Goal: Task Accomplishment & Management: Use online tool/utility

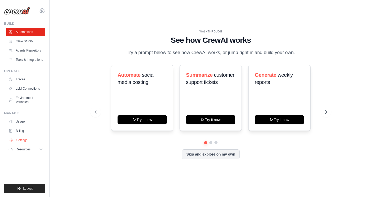
click at [27, 142] on link "Settings" at bounding box center [26, 140] width 39 height 8
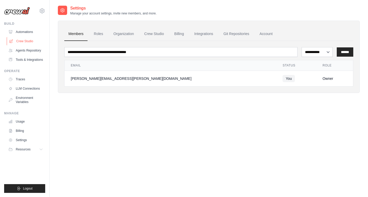
click at [28, 42] on link "Crew Studio" at bounding box center [26, 41] width 39 height 8
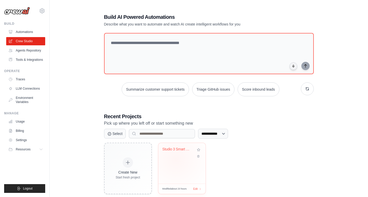
click at [176, 159] on div "Studio 3 Smart Client Query Respons..." at bounding box center [181, 163] width 47 height 41
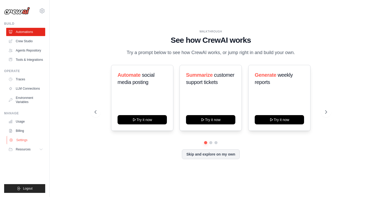
click at [28, 139] on link "Settings" at bounding box center [26, 140] width 39 height 8
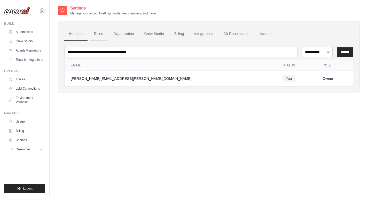
click at [101, 35] on link "Roles" at bounding box center [99, 34] width 18 height 14
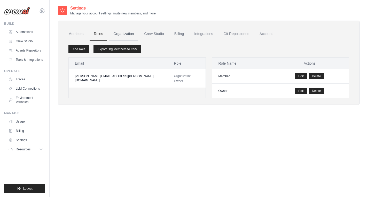
click at [127, 34] on link "Organization" at bounding box center [123, 34] width 29 height 14
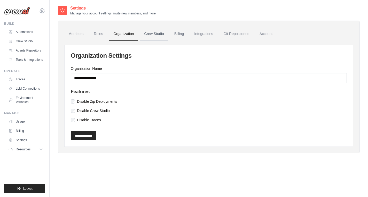
click at [159, 39] on link "Crew Studio" at bounding box center [154, 34] width 28 height 14
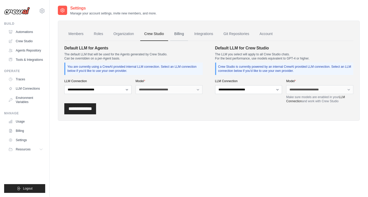
click at [179, 38] on link "Billing" at bounding box center [179, 34] width 18 height 14
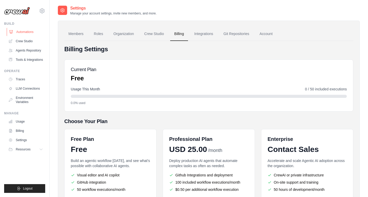
click at [32, 31] on link "Automations" at bounding box center [26, 32] width 39 height 8
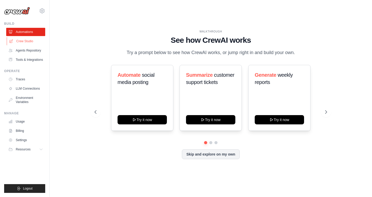
click at [34, 43] on link "Crew Studio" at bounding box center [26, 41] width 39 height 8
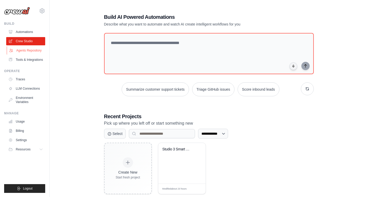
click at [37, 54] on link "Agents Repository" at bounding box center [26, 50] width 39 height 8
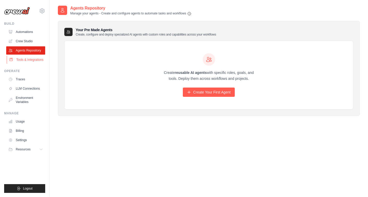
click at [40, 58] on link "Tools & Integrations" at bounding box center [26, 60] width 39 height 8
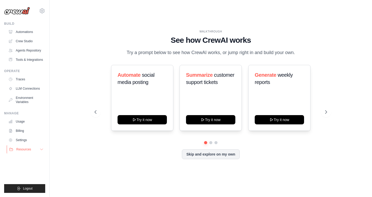
click at [36, 148] on button "Resources" at bounding box center [26, 150] width 39 height 8
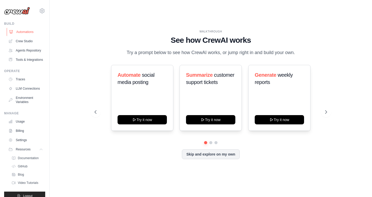
click at [23, 32] on link "Automations" at bounding box center [26, 32] width 39 height 8
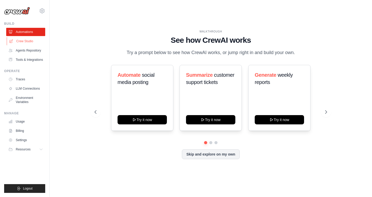
click at [29, 43] on link "Crew Studio" at bounding box center [26, 41] width 39 height 8
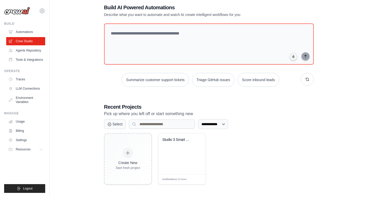
scroll to position [10, 0]
click at [222, 122] on select "**********" at bounding box center [213, 124] width 30 height 10
click at [198, 119] on select "**********" at bounding box center [213, 124] width 30 height 10
click at [177, 170] on div "Studio 3 Smart Client Query Respons..." at bounding box center [181, 153] width 47 height 41
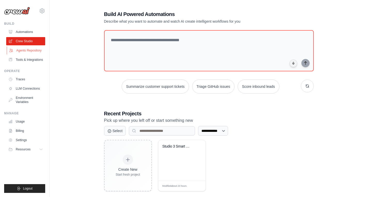
click at [20, 50] on link "Agents Repository" at bounding box center [26, 50] width 39 height 8
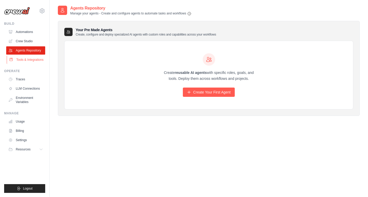
click at [26, 59] on link "Tools & Integrations" at bounding box center [26, 60] width 39 height 8
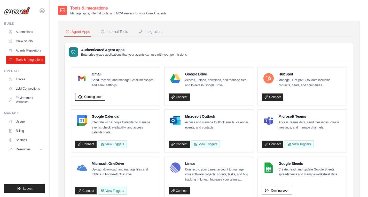
click at [41, 12] on icon at bounding box center [42, 11] width 6 height 6
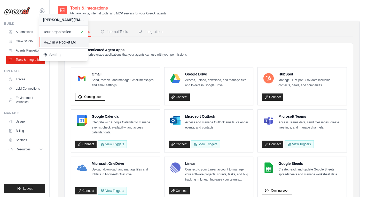
click at [54, 41] on span "R&D in a Pocket Ltd" at bounding box center [64, 42] width 41 height 5
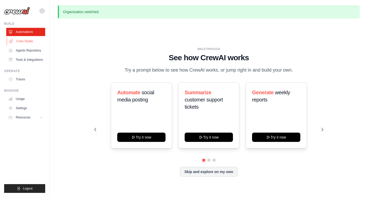
click at [31, 41] on link "Crew Studio" at bounding box center [26, 41] width 39 height 8
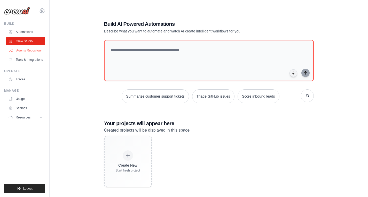
click at [23, 50] on link "Agents Repository" at bounding box center [26, 50] width 39 height 8
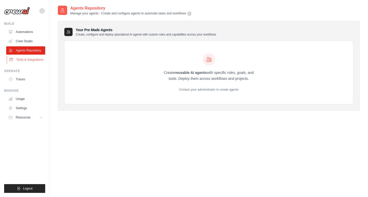
click at [25, 59] on link "Tools & Integrations" at bounding box center [26, 60] width 39 height 8
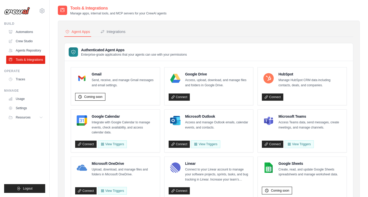
click at [25, 79] on link "Traces" at bounding box center [25, 79] width 39 height 8
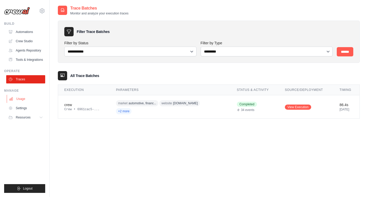
click at [22, 100] on link "Usage" at bounding box center [26, 99] width 39 height 8
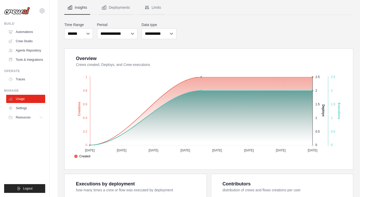
scroll to position [48, 0]
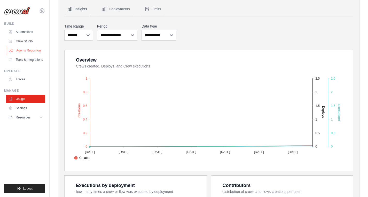
click at [29, 48] on link "Agents Repository" at bounding box center [26, 50] width 39 height 8
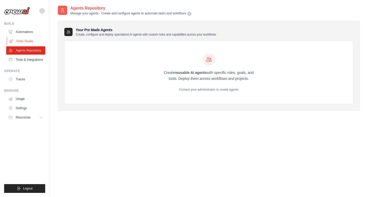
click at [21, 43] on link "Crew Studio" at bounding box center [26, 41] width 39 height 8
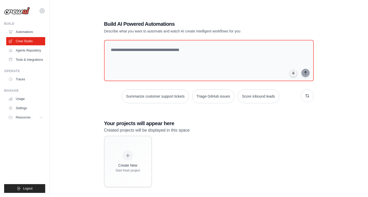
click at [43, 9] on icon at bounding box center [42, 11] width 5 height 4
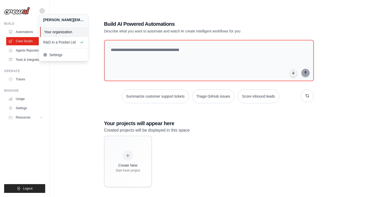
click at [70, 31] on span "Your organization" at bounding box center [64, 31] width 41 height 5
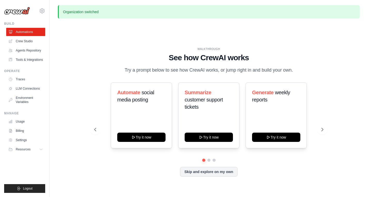
scroll to position [18, 0]
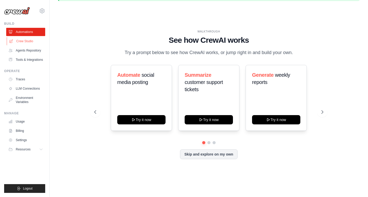
click at [28, 39] on link "Crew Studio" at bounding box center [26, 41] width 39 height 8
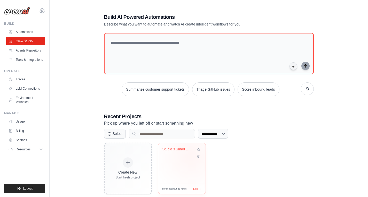
click at [190, 157] on div "Studio 3 Smart Client Query Respons..." at bounding box center [181, 153] width 39 height 12
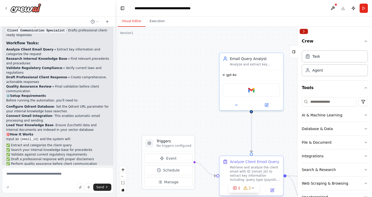
scroll to position [578, 0]
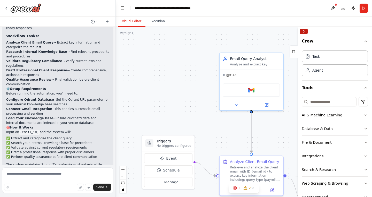
click at [305, 31] on button "Collapse right sidebar" at bounding box center [303, 31] width 8 height 5
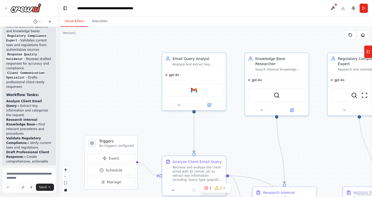
scroll to position [1075, 0]
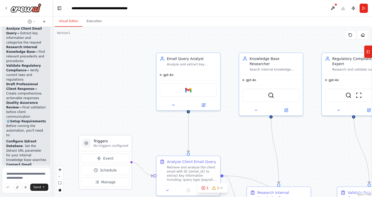
drag, startPoint x: 114, startPoint y: 100, endPoint x: 35, endPoint y: 90, distance: 79.1
click at [35, 90] on div "You are assisting a professional services company (referred to as Studio 3) tha…" at bounding box center [26, 98] width 53 height 197
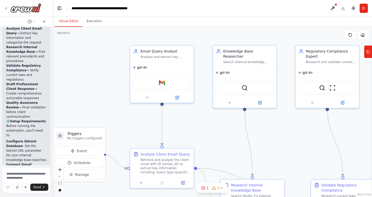
drag, startPoint x: 144, startPoint y: 102, endPoint x: 123, endPoint y: 86, distance: 26.2
click at [123, 86] on div ".deletable-edge-delete-btn { width: 20px; height: 20px; border: 0px solid #ffff…" at bounding box center [212, 112] width 319 height 171
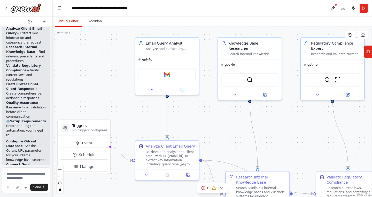
click at [123, 86] on div ".deletable-edge-delete-btn { width: 20px; height: 20px; border: 0px solid #ffff…" at bounding box center [212, 112] width 319 height 171
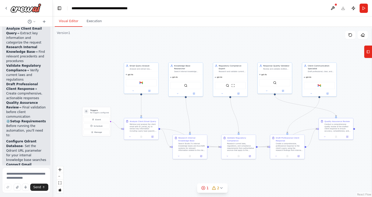
drag, startPoint x: 111, startPoint y: 77, endPoint x: 106, endPoint y: 80, distance: 6.1
click at [106, 80] on div ".deletable-edge-delete-btn { width: 20px; height: 20px; border: 0px solid #ffff…" at bounding box center [212, 112] width 319 height 171
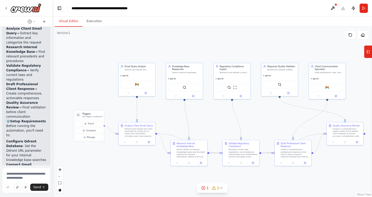
drag, startPoint x: 106, startPoint y: 80, endPoint x: 99, endPoint y: 82, distance: 6.9
click at [99, 82] on div ".deletable-edge-delete-btn { width: 20px; height: 20px; border: 0px solid #ffff…" at bounding box center [212, 112] width 319 height 171
